Goal: Task Accomplishment & Management: Use online tool/utility

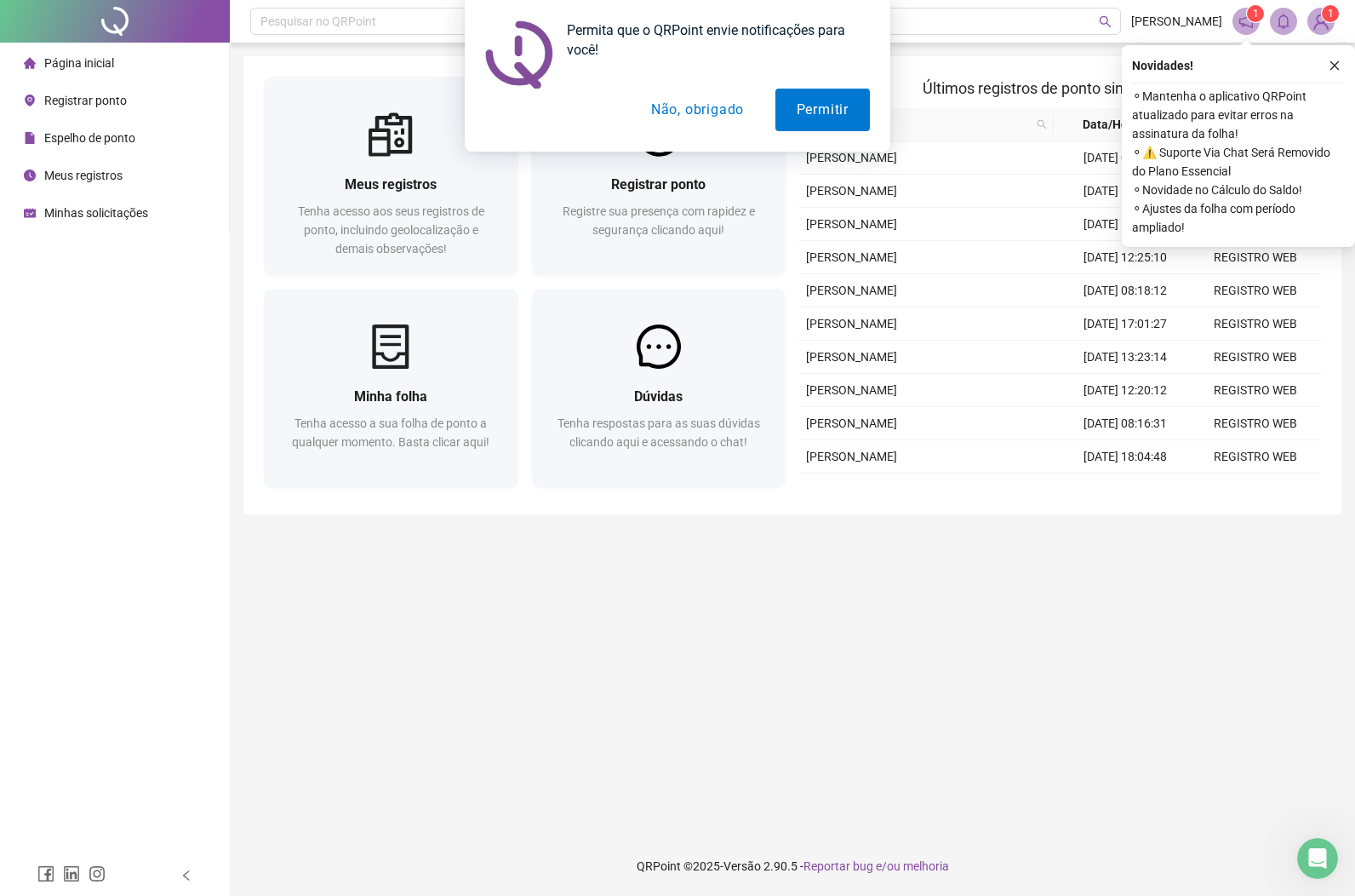
drag, startPoint x: 822, startPoint y: 113, endPoint x: 1304, endPoint y: 92, distance: 482.5
click at [822, 112] on button "Permitir" at bounding box center [822, 109] width 95 height 43
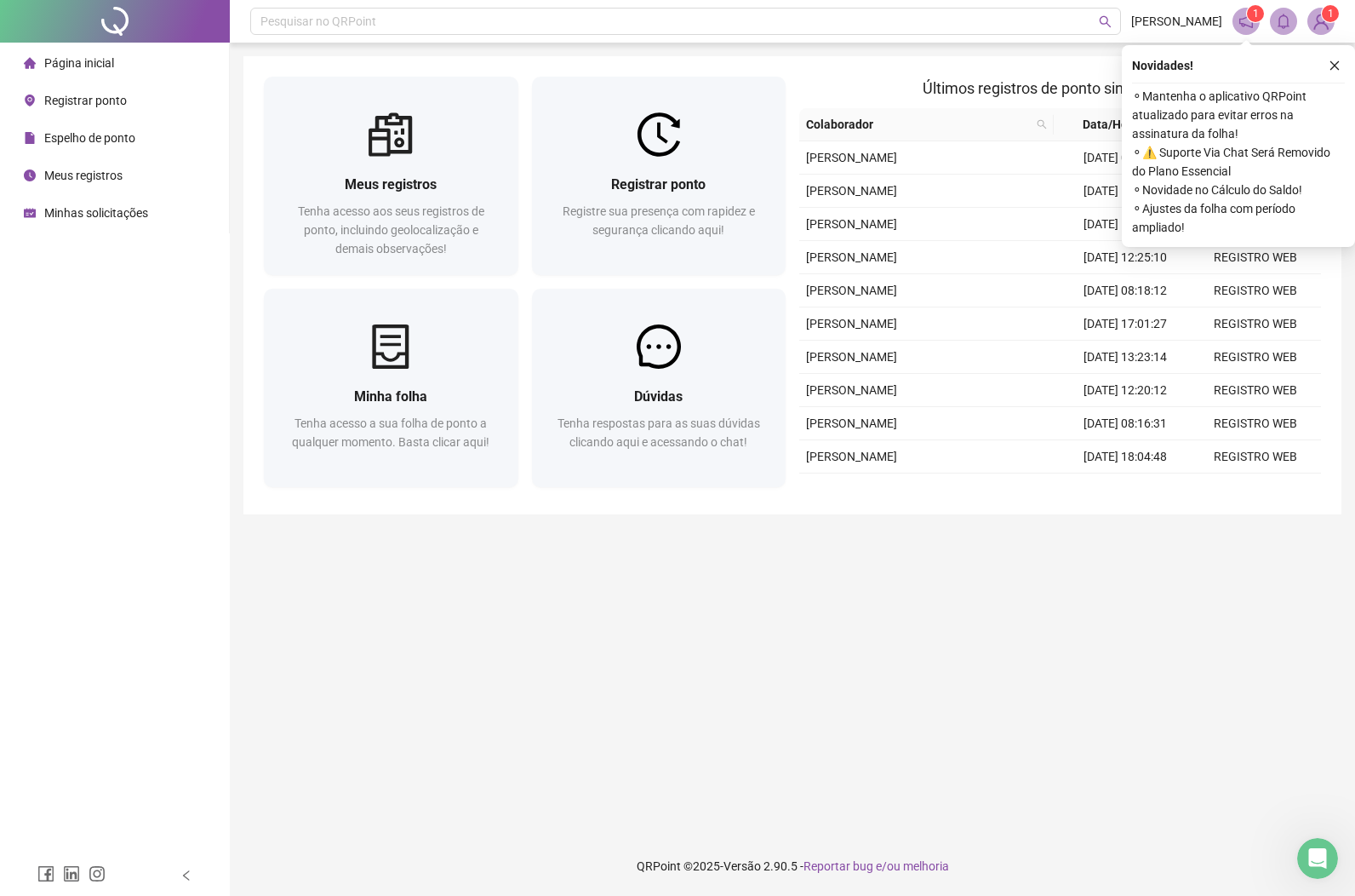
drag, startPoint x: 1331, startPoint y: 64, endPoint x: 1354, endPoint y: 75, distance: 25.5
click at [1337, 67] on icon "close" at bounding box center [1334, 65] width 12 height 12
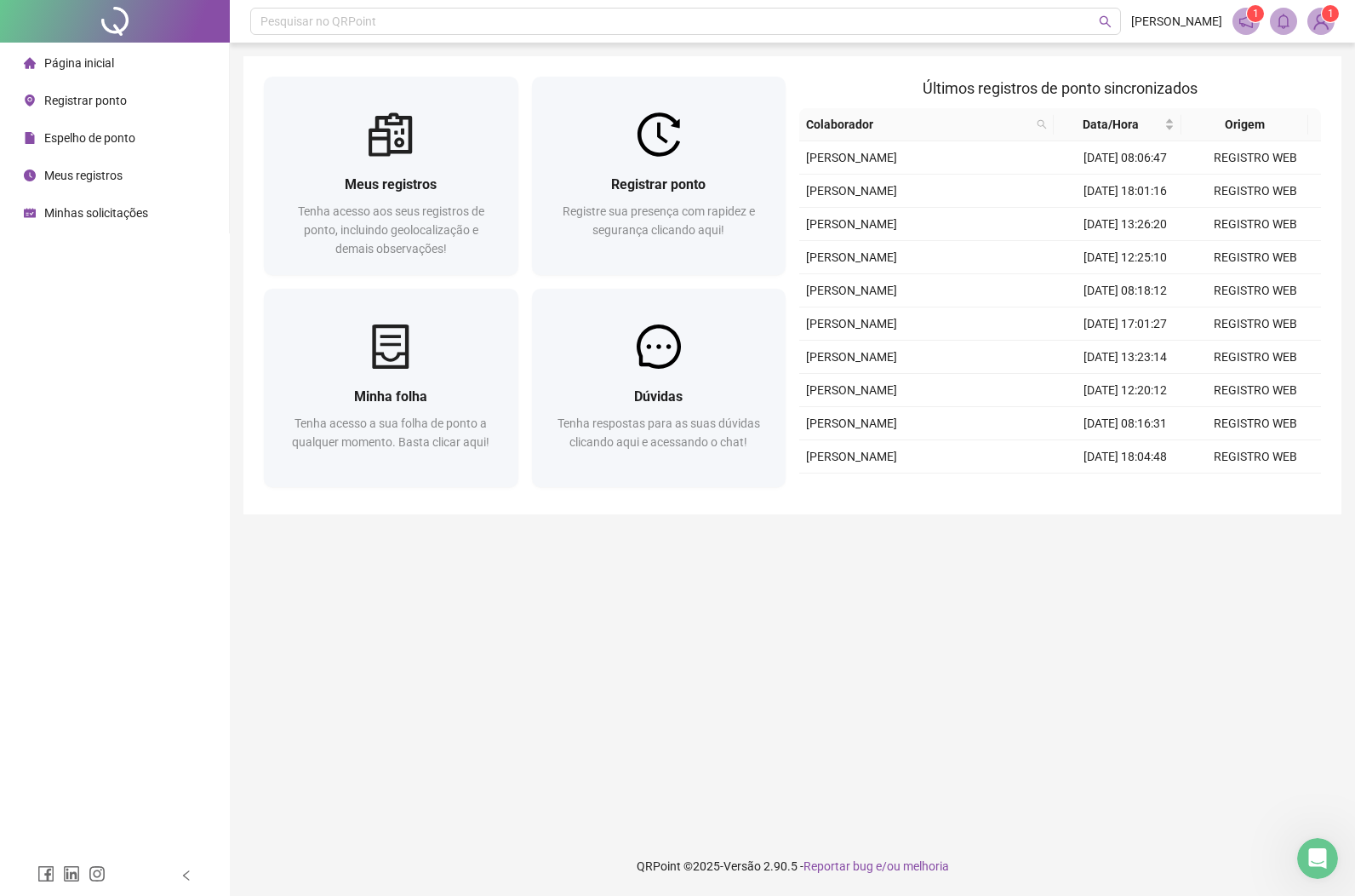
click at [117, 96] on span "Registrar ponto" at bounding box center [85, 100] width 83 height 14
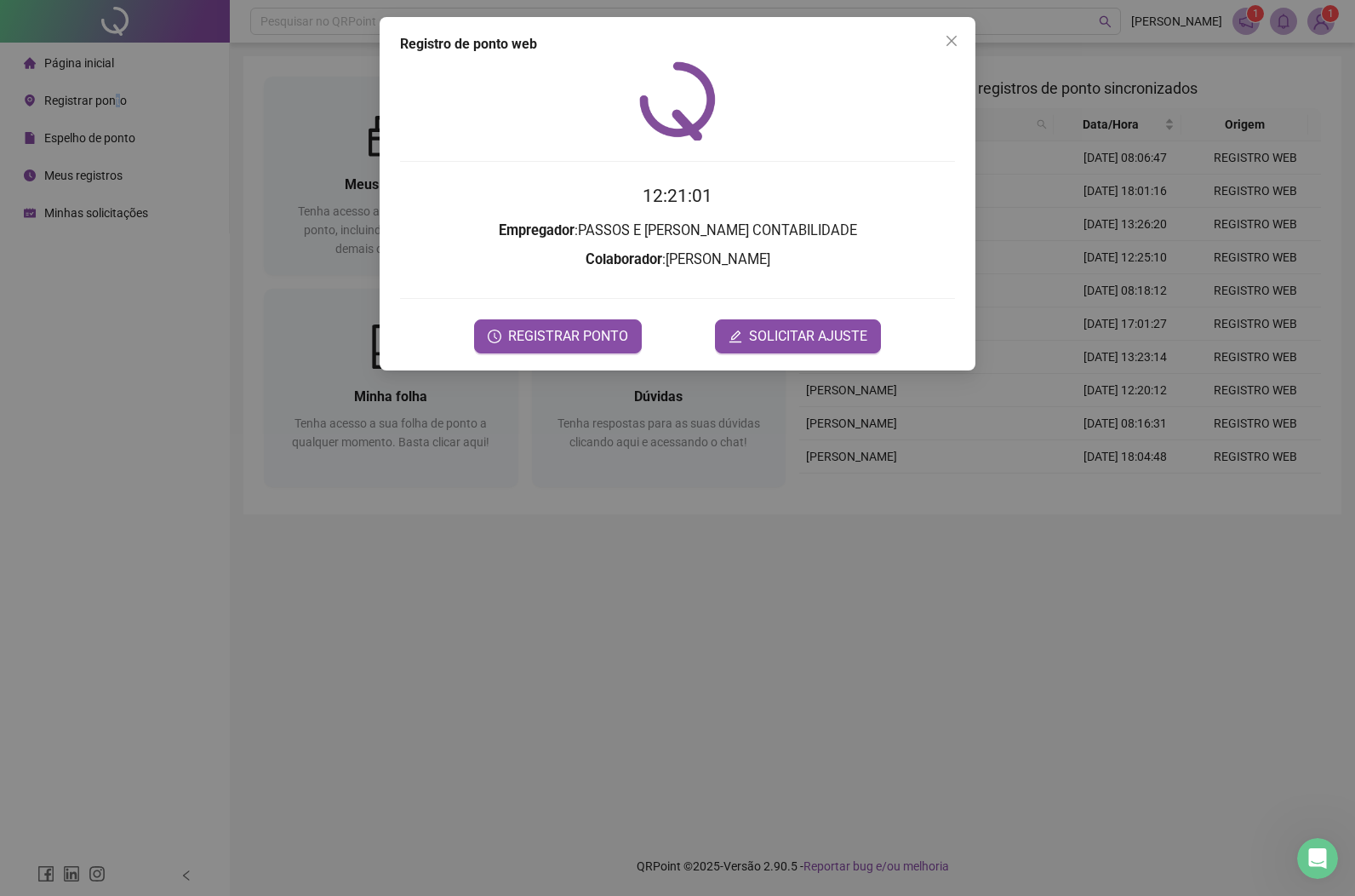
drag, startPoint x: 954, startPoint y: 41, endPoint x: 911, endPoint y: 64, distance: 48.8
click at [952, 41] on icon "close" at bounding box center [951, 40] width 14 height 14
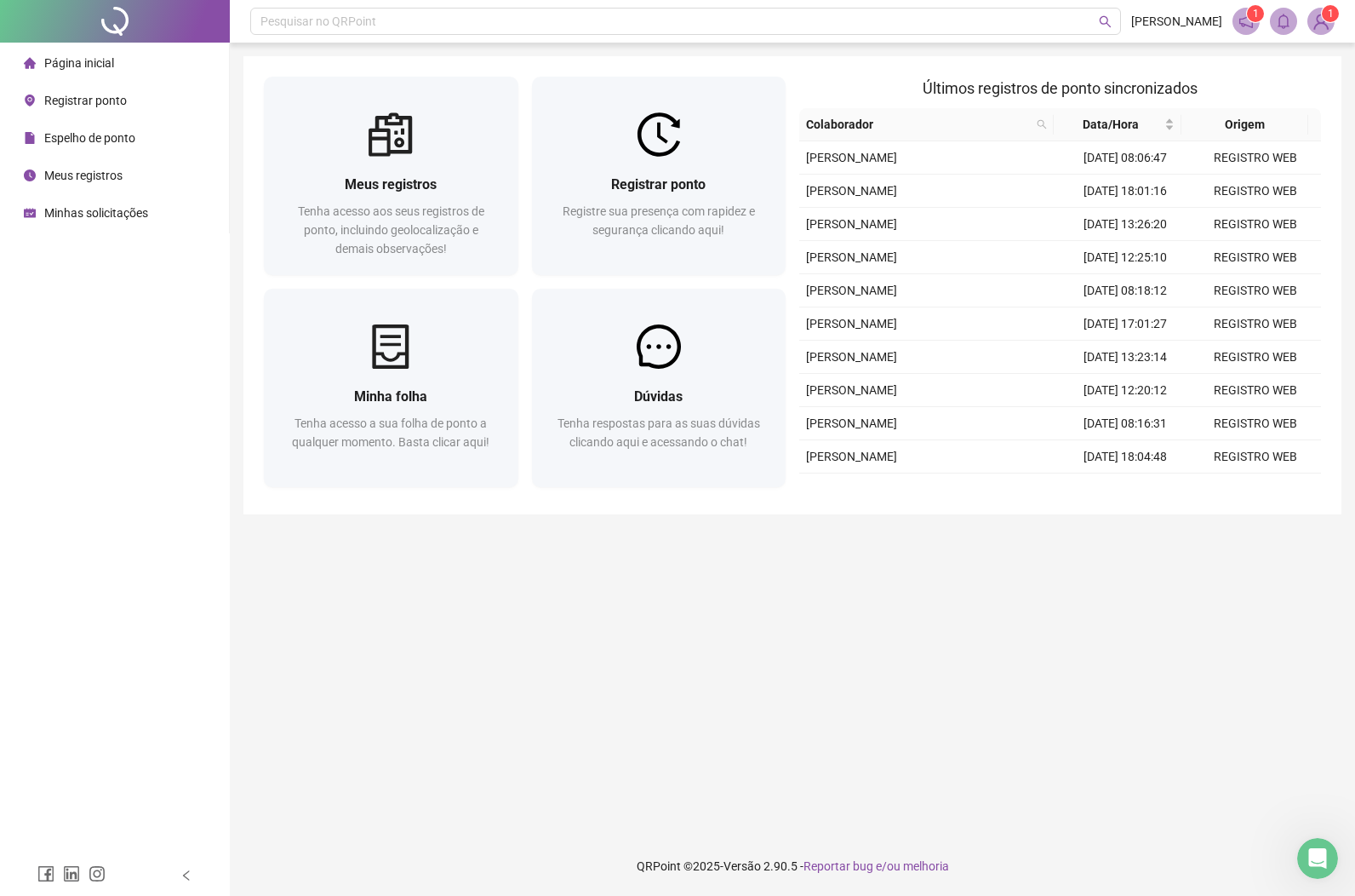
click at [90, 100] on span "Registrar ponto" at bounding box center [85, 100] width 83 height 14
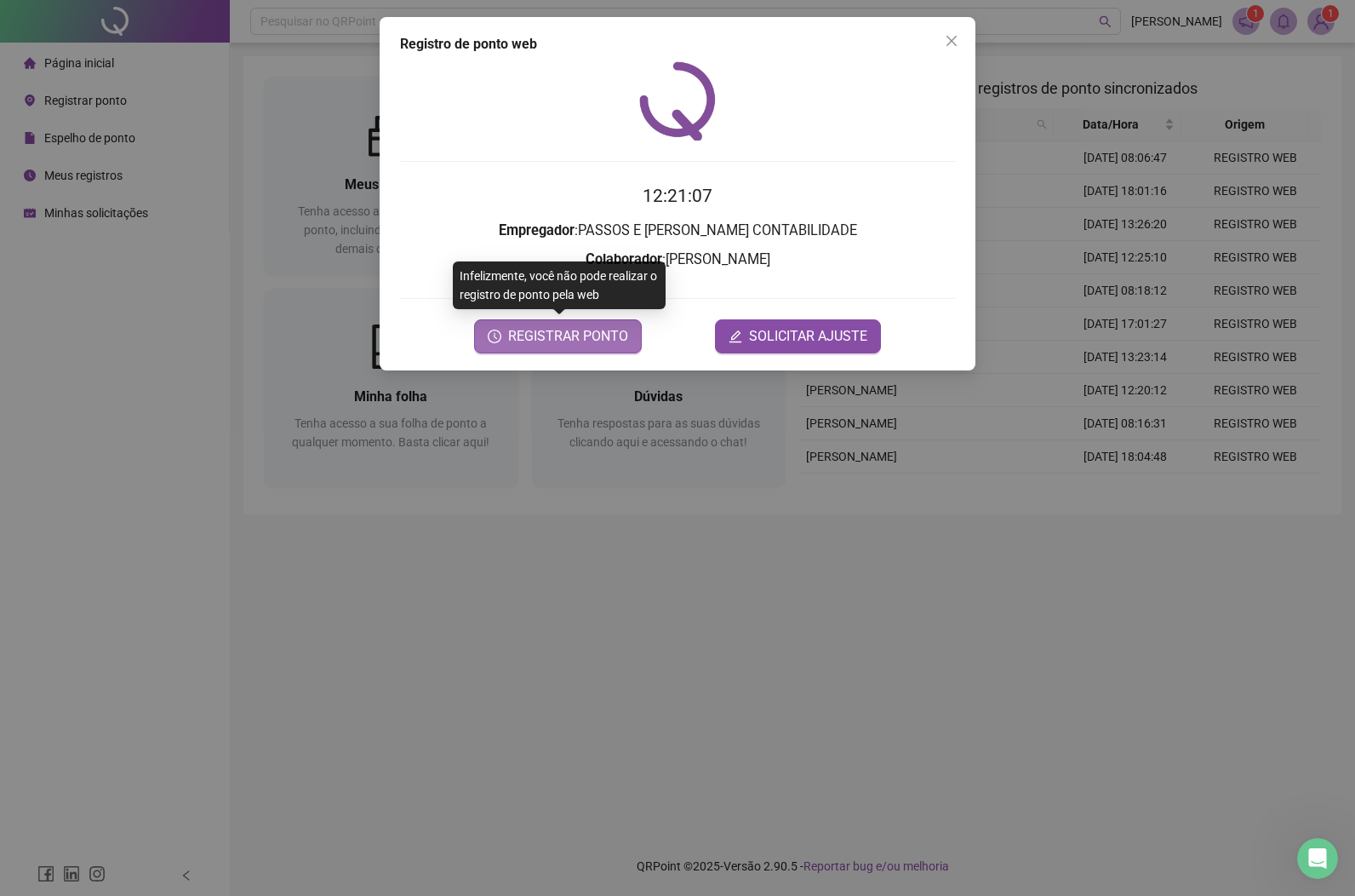
click at [596, 336] on span "REGISTRAR PONTO" at bounding box center [568, 336] width 120 height 20
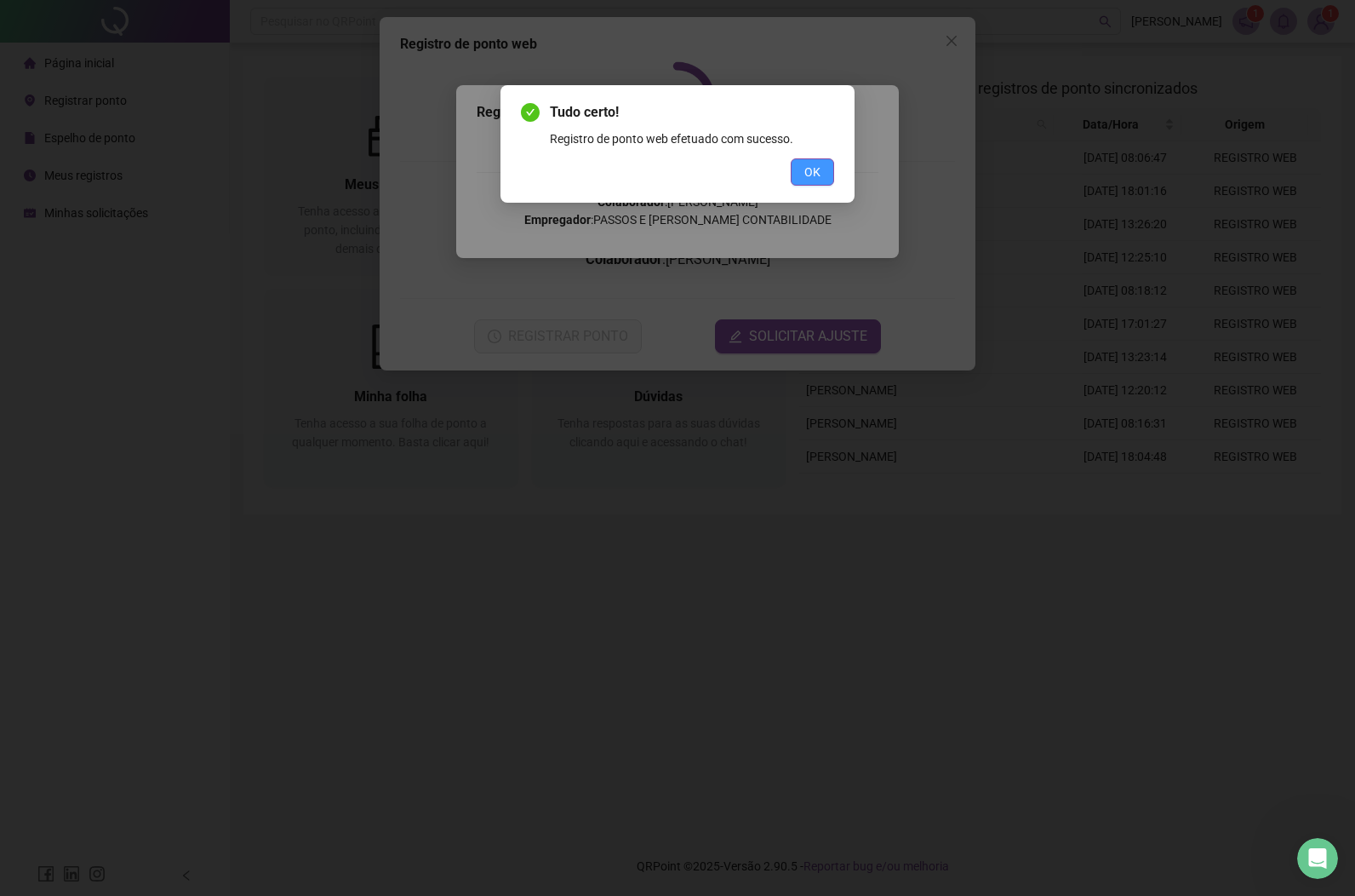
click at [817, 168] on span "OK" at bounding box center [812, 172] width 16 height 19
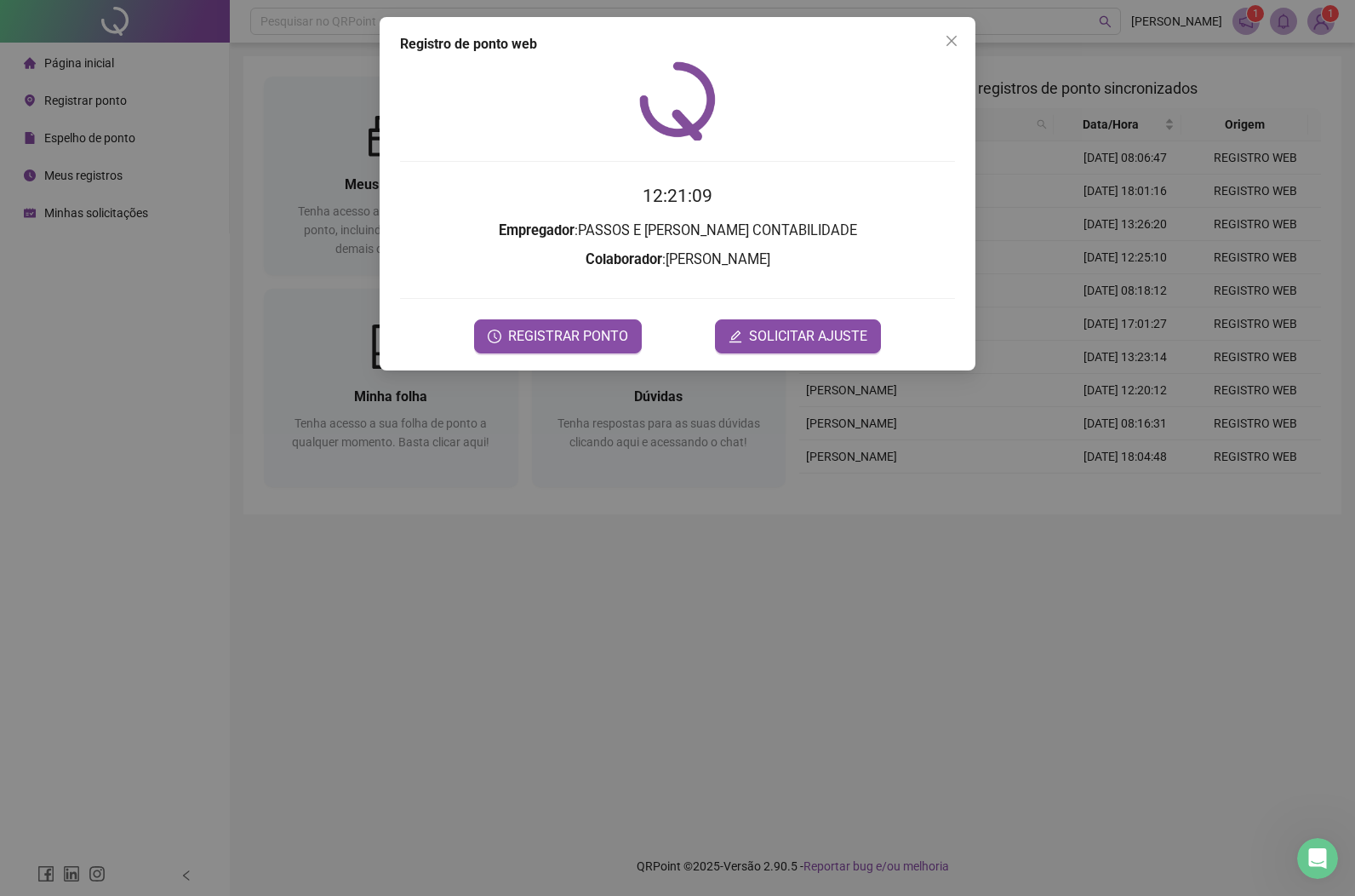
drag, startPoint x: 956, startPoint y: 35, endPoint x: 128, endPoint y: 5, distance: 828.5
click at [951, 35] on icon "close" at bounding box center [951, 40] width 14 height 14
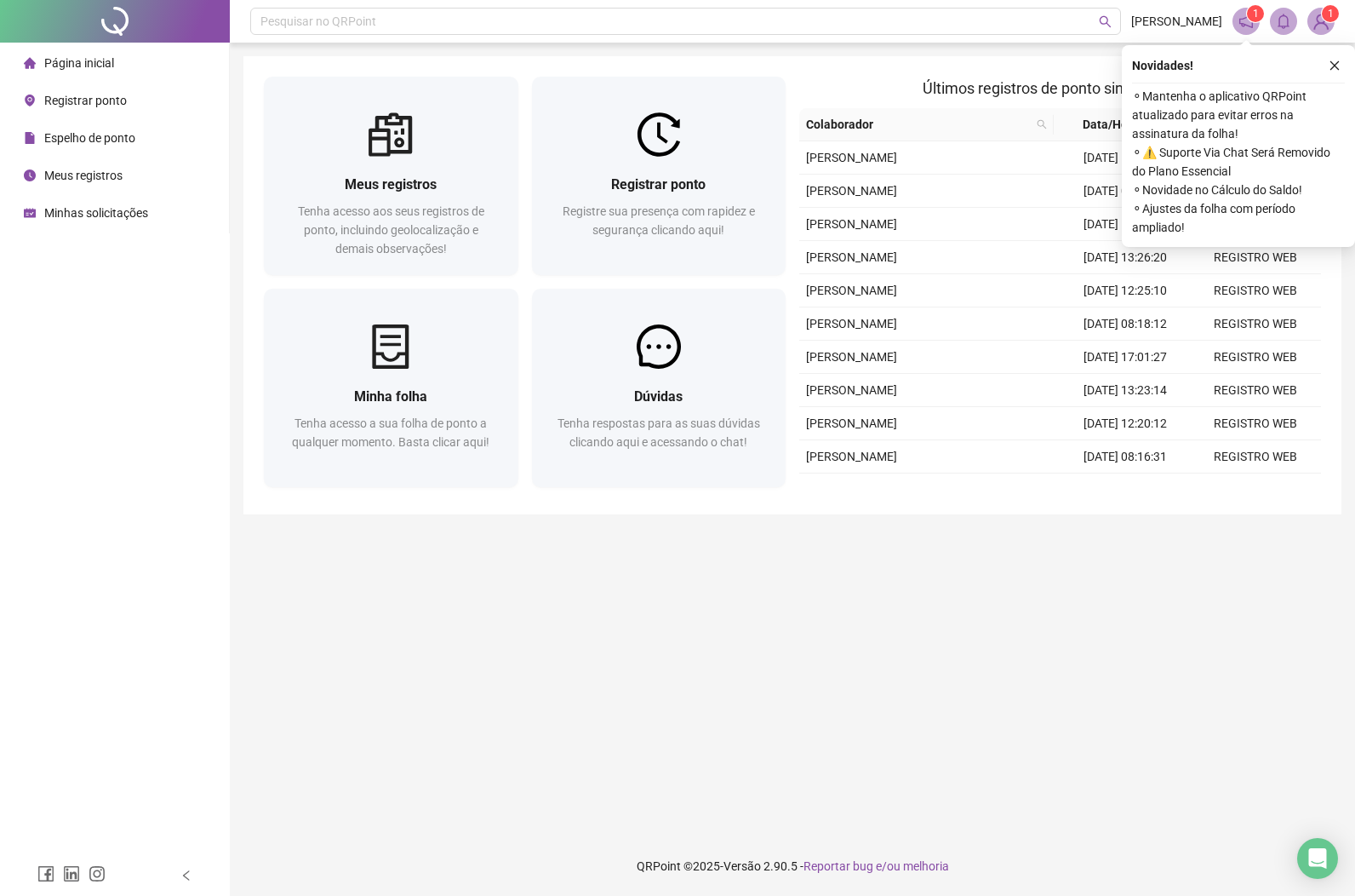
click at [1330, 61] on icon "close" at bounding box center [1334, 65] width 12 height 12
